Goal: Task Accomplishment & Management: Use online tool/utility

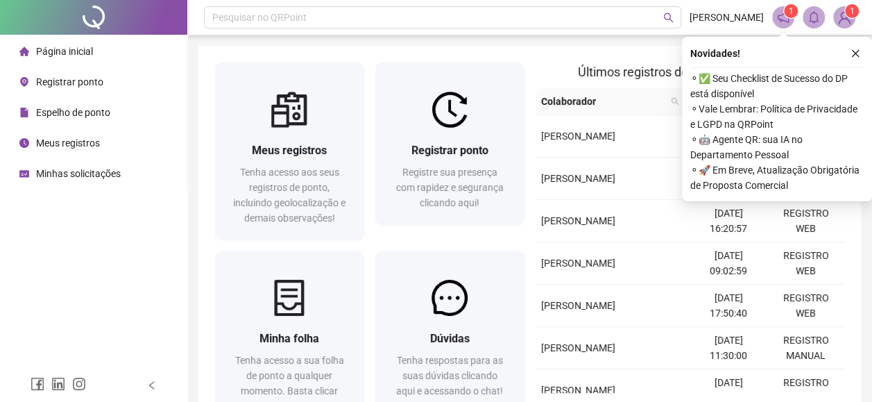
click at [90, 80] on span "Registrar ponto" at bounding box center [69, 81] width 67 height 11
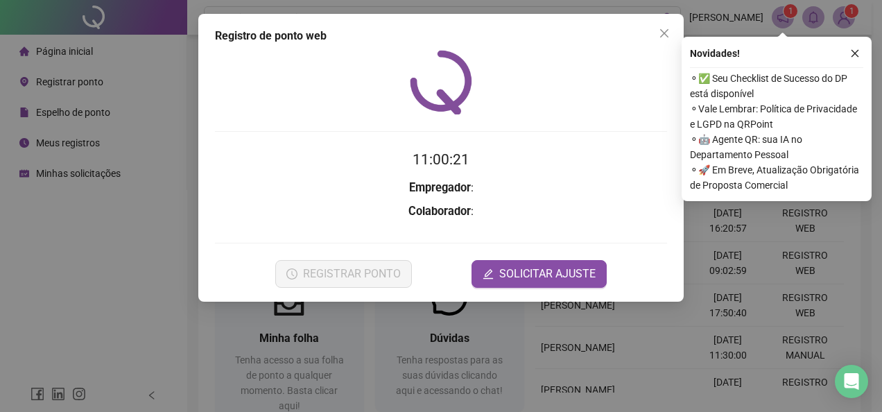
drag, startPoint x: 857, startPoint y: 50, endPoint x: 717, endPoint y: 17, distance: 143.4
click at [857, 50] on icon "close" at bounding box center [855, 54] width 10 height 10
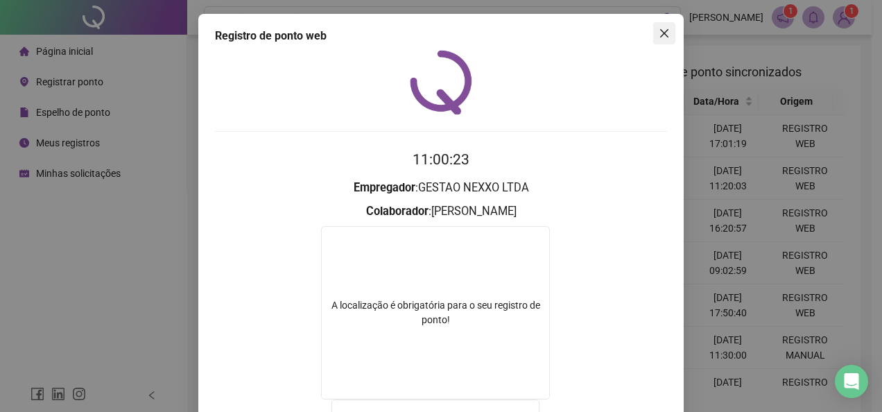
click at [662, 32] on icon "close" at bounding box center [664, 33] width 11 height 11
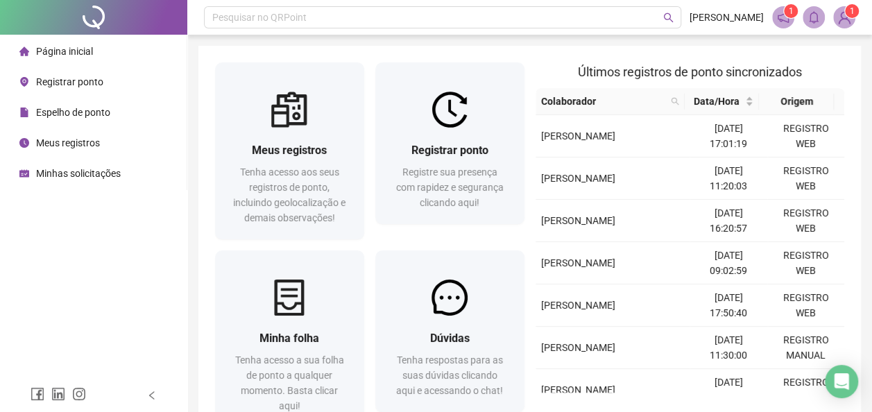
click at [92, 92] on div "Registrar ponto" at bounding box center [61, 82] width 84 height 28
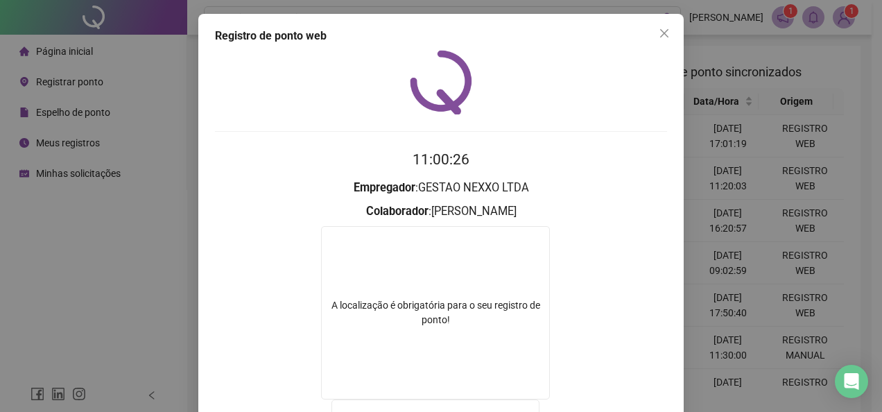
drag, startPoint x: 664, startPoint y: 39, endPoint x: 531, endPoint y: 54, distance: 134.1
click at [665, 40] on button "Close" at bounding box center [664, 33] width 22 height 22
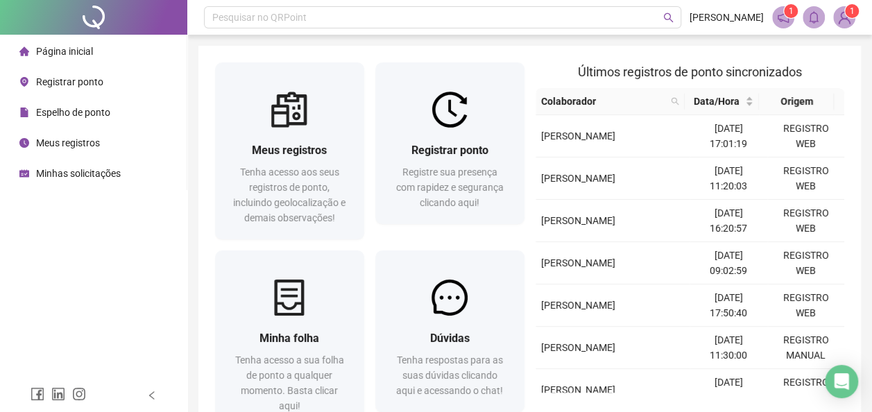
click at [65, 91] on div "Registrar ponto" at bounding box center [61, 82] width 84 height 28
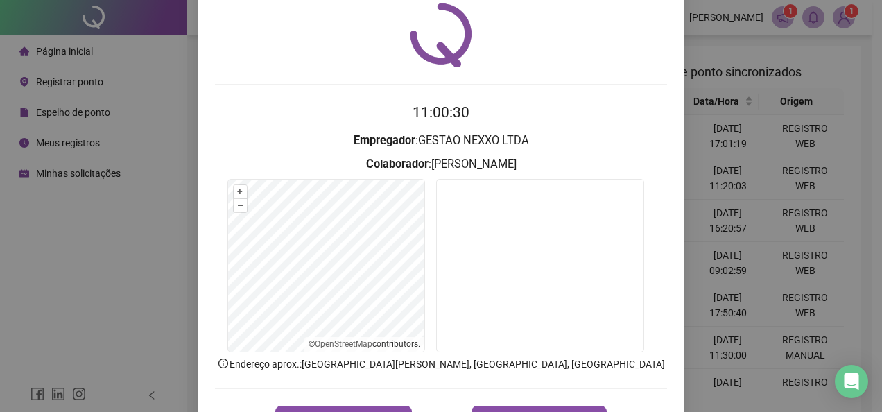
scroll to position [98, 0]
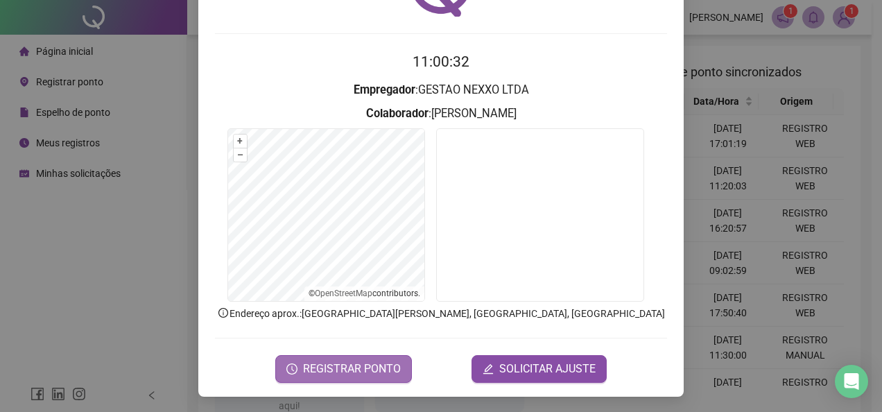
click at [333, 363] on span "REGISTRAR PONTO" at bounding box center [352, 369] width 98 height 17
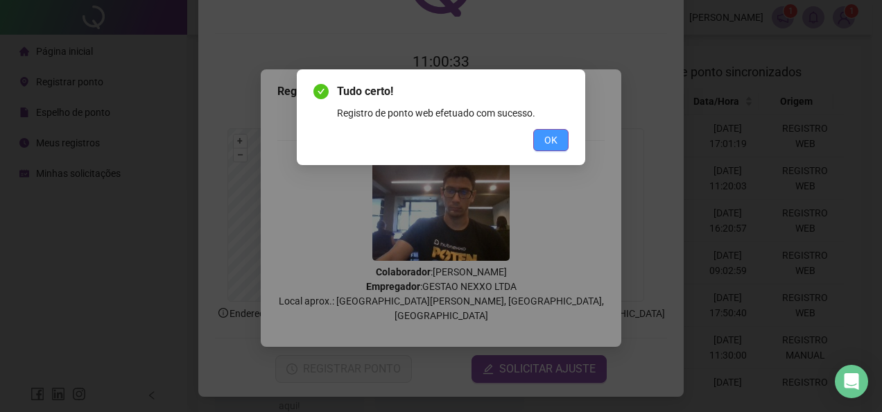
click at [561, 142] on button "OK" at bounding box center [550, 140] width 35 height 22
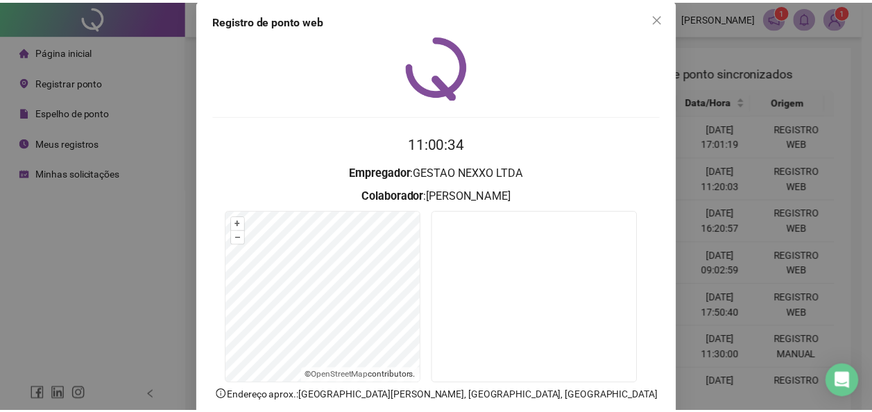
scroll to position [0, 0]
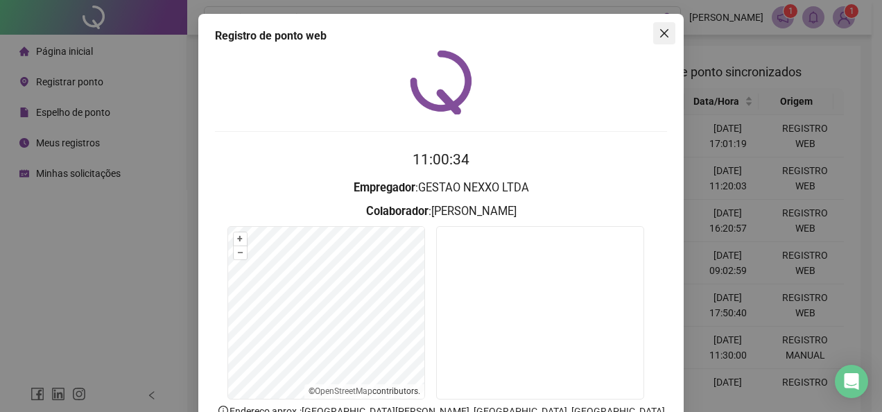
click at [663, 33] on icon "close" at bounding box center [664, 33] width 11 height 11
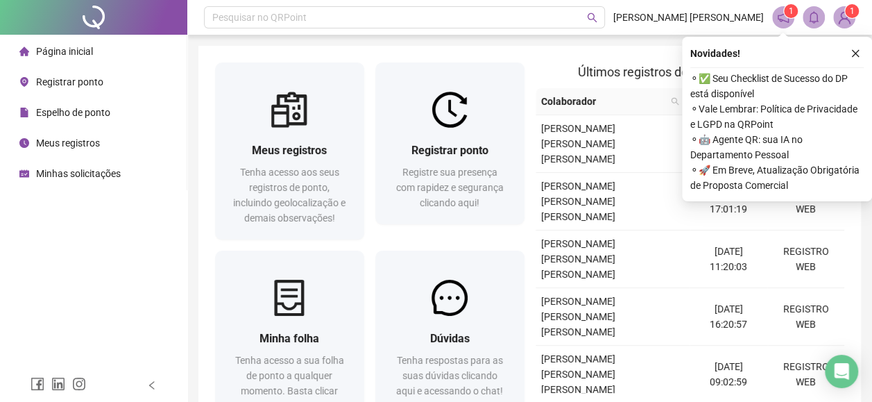
click at [859, 44] on div "Novidades ! ⚬ ✅ Seu Checklist de Sucesso do DP está disponível ⚬ Vale Lembrar: …" at bounding box center [777, 119] width 190 height 164
click at [857, 46] on button "button" at bounding box center [855, 53] width 17 height 17
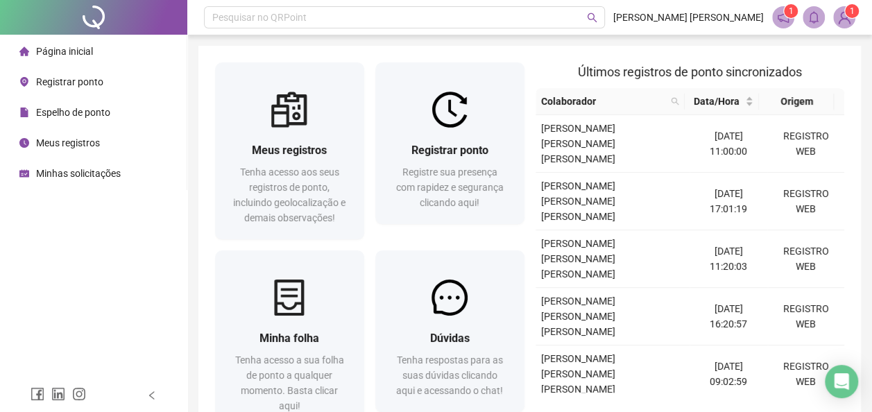
click at [76, 109] on span "Espelho de ponto" at bounding box center [73, 112] width 74 height 11
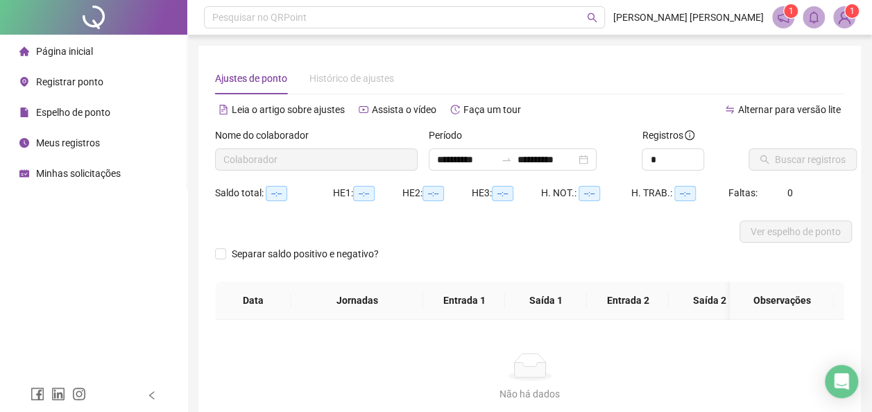
type input "**********"
click at [53, 137] on span "Meus registros" at bounding box center [68, 142] width 64 height 11
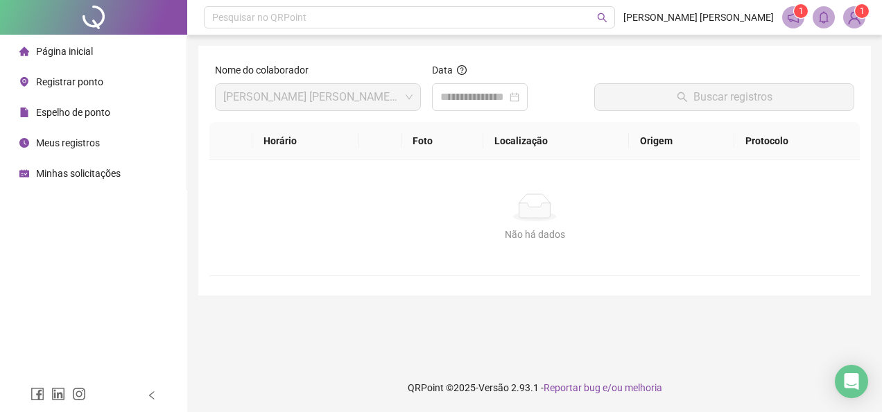
click at [79, 107] on span "Espelho de ponto" at bounding box center [73, 112] width 74 height 11
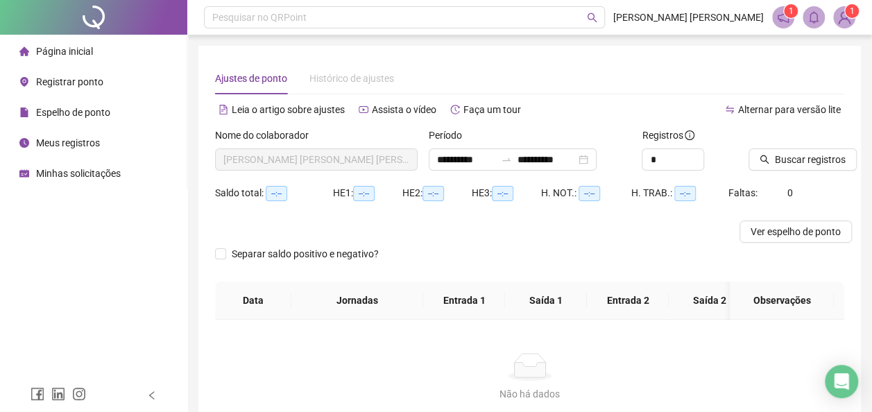
type input "**********"
click at [787, 161] on span "Buscar registros" at bounding box center [810, 159] width 71 height 15
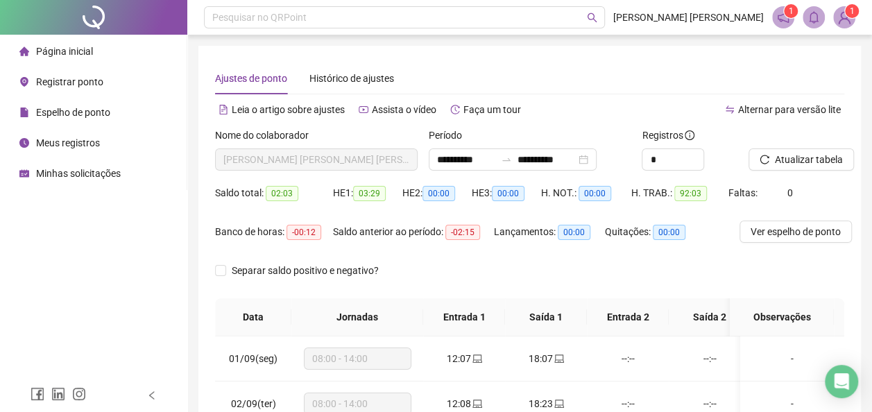
click at [91, 50] on span "Página inicial" at bounding box center [64, 51] width 57 height 11
